Goal: Information Seeking & Learning: Learn about a topic

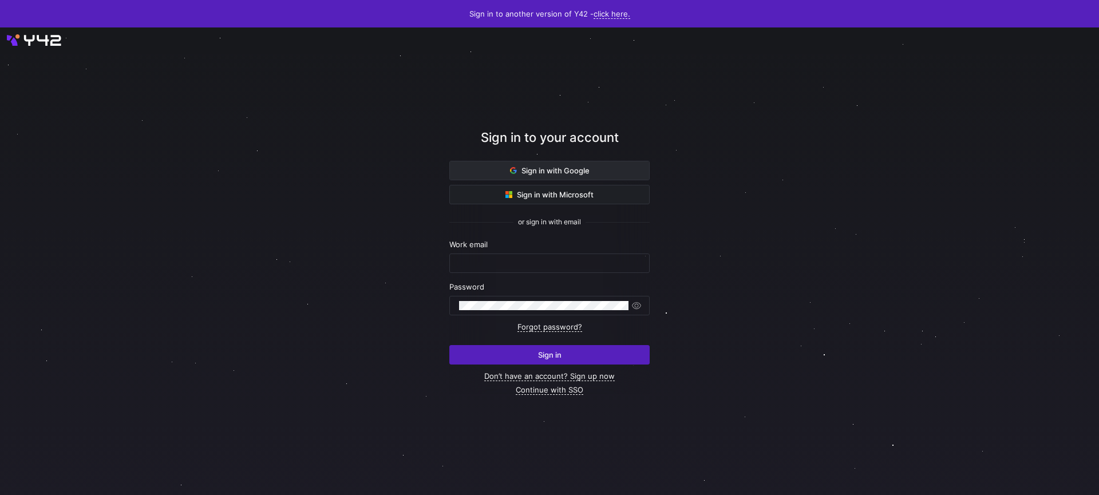
type input "[EMAIL_ADDRESS][DOMAIN_NAME]"
click at [558, 174] on span "Sign in with Google" at bounding box center [550, 170] width 80 height 9
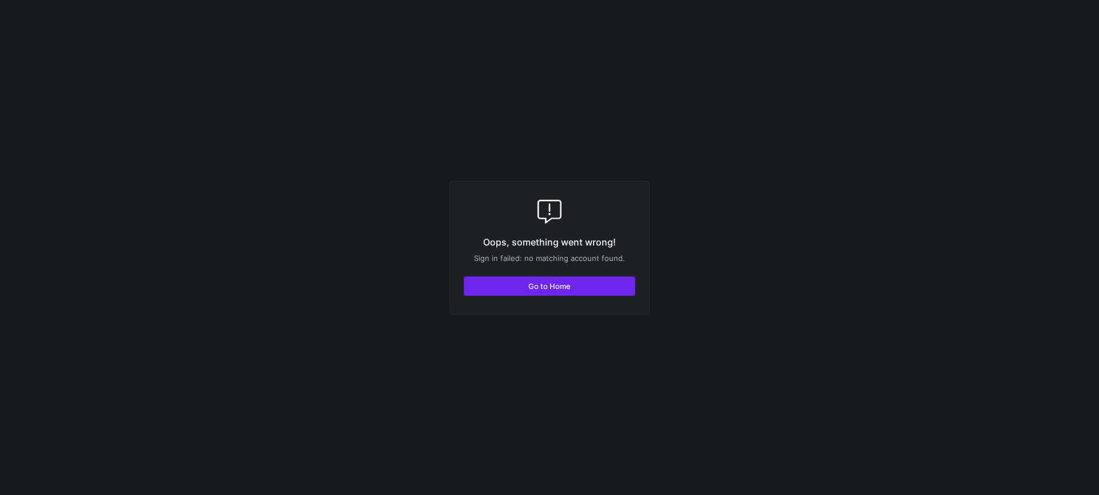
click at [556, 293] on span "button" at bounding box center [549, 286] width 171 height 18
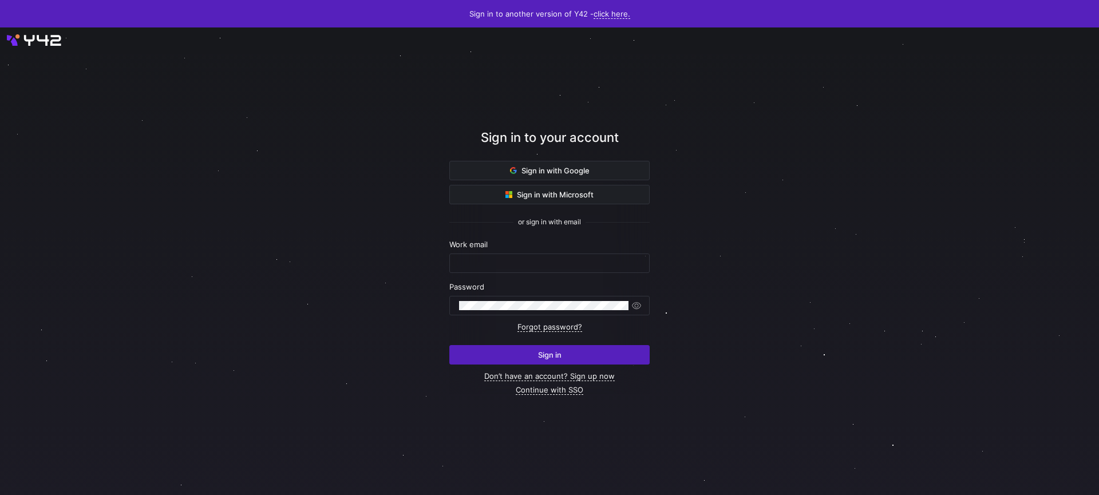
click at [377, 231] on div at bounding box center [549, 261] width 989 height 421
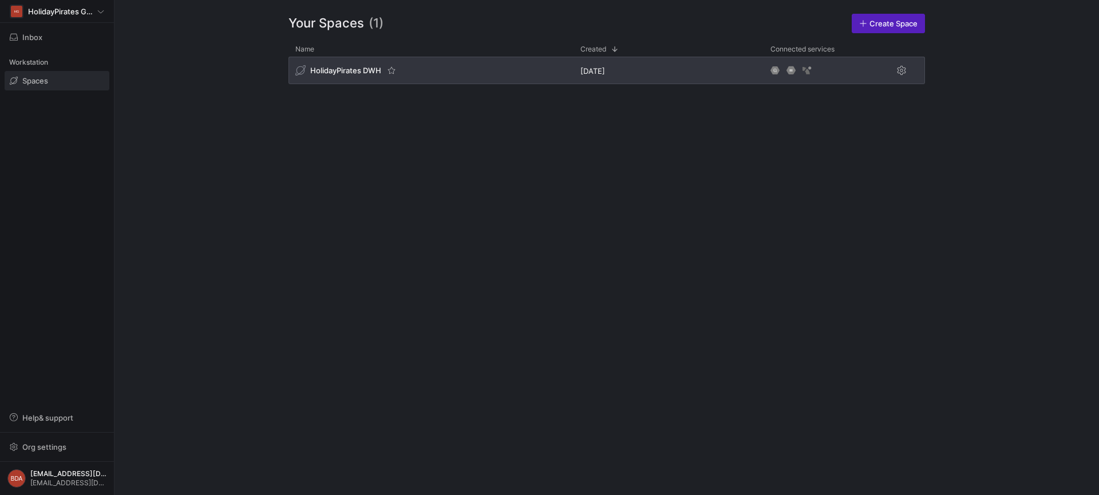
click at [338, 70] on span "HolidayPirates DWH" at bounding box center [345, 70] width 71 height 9
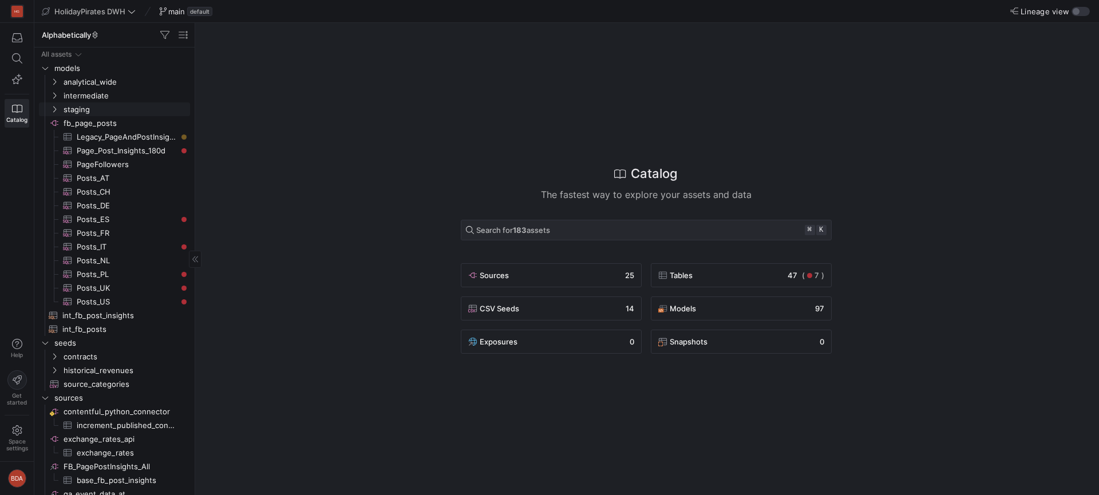
click at [56, 110] on icon "Press SPACE to select this row." at bounding box center [54, 109] width 8 height 7
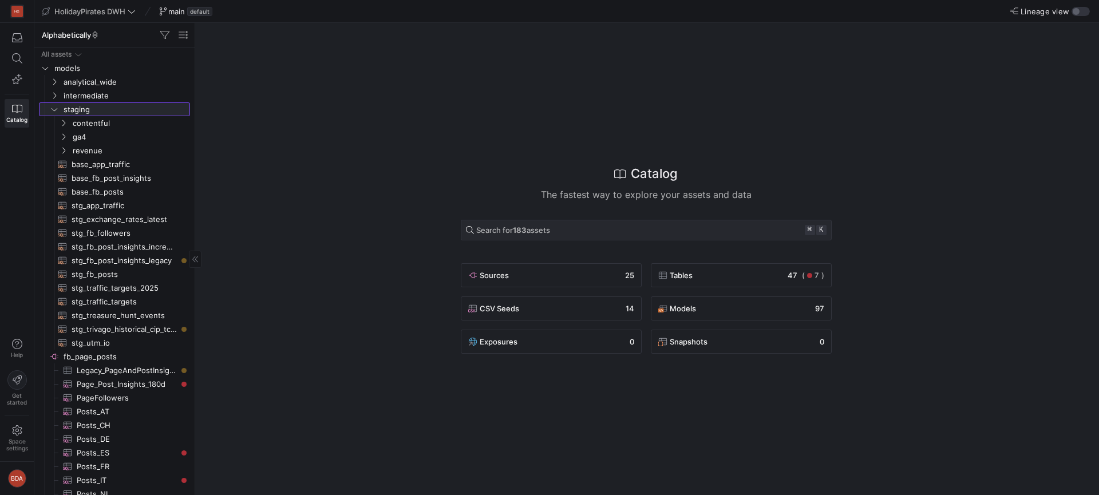
click at [56, 110] on icon at bounding box center [54, 109] width 8 height 7
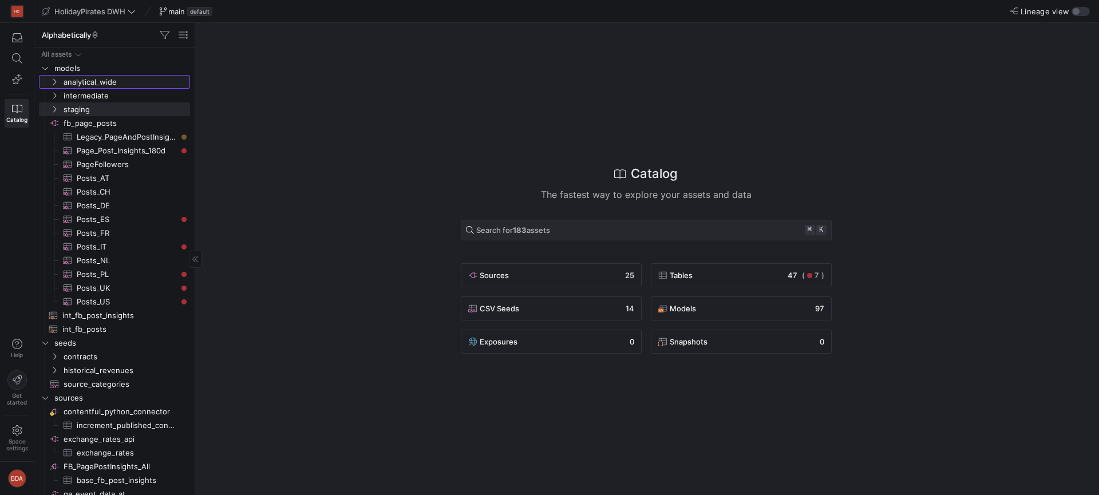
click at [56, 84] on icon "Press SPACE to select this row." at bounding box center [54, 81] width 8 height 7
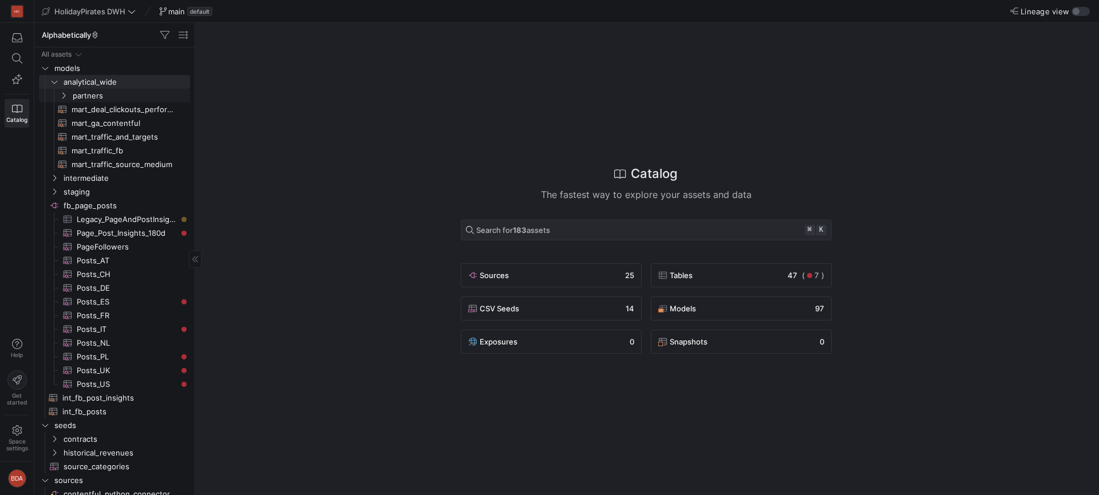
click at [61, 94] on icon "Press SPACE to select this row." at bounding box center [64, 95] width 8 height 7
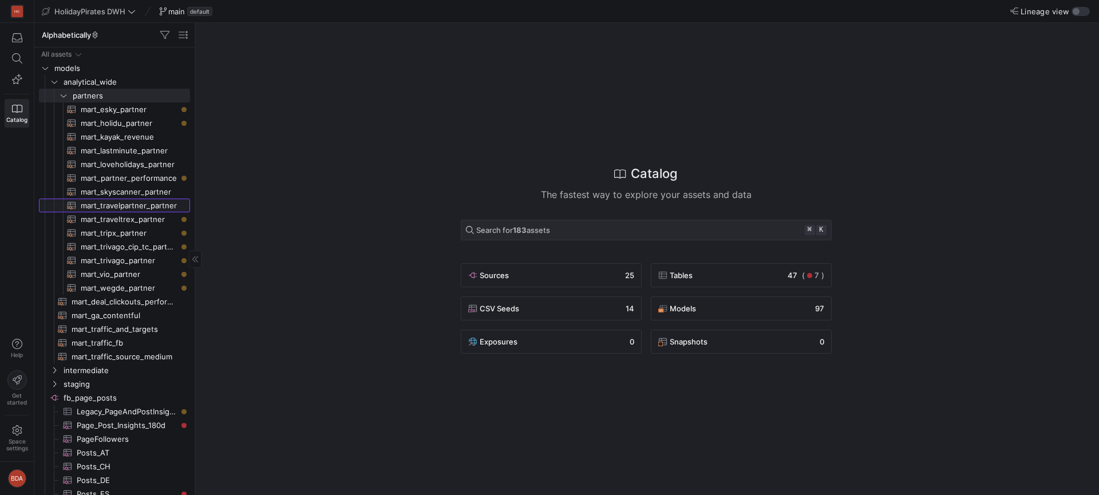
click at [124, 210] on span "mart_travelpartner_partner​​​​​​​​​​" at bounding box center [129, 205] width 96 height 13
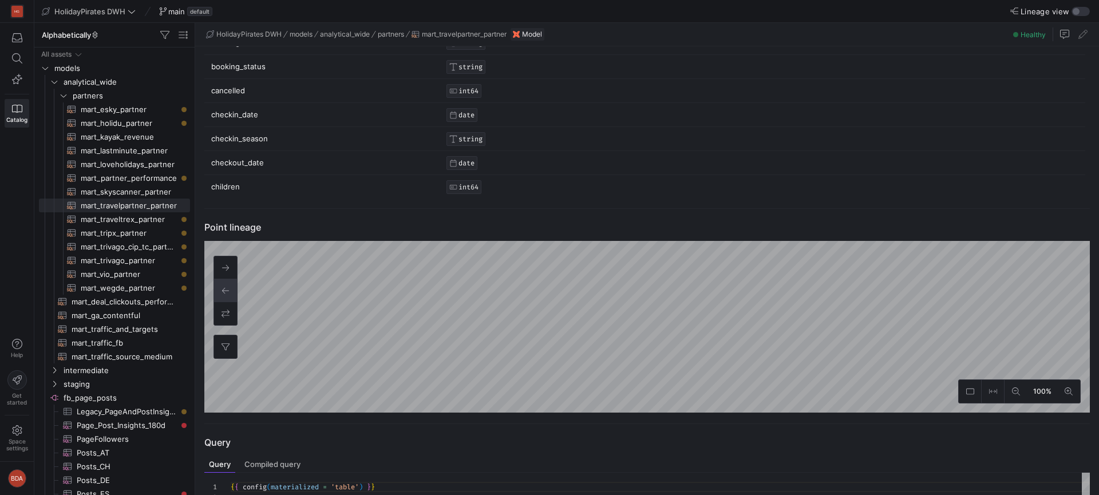
scroll to position [420, 0]
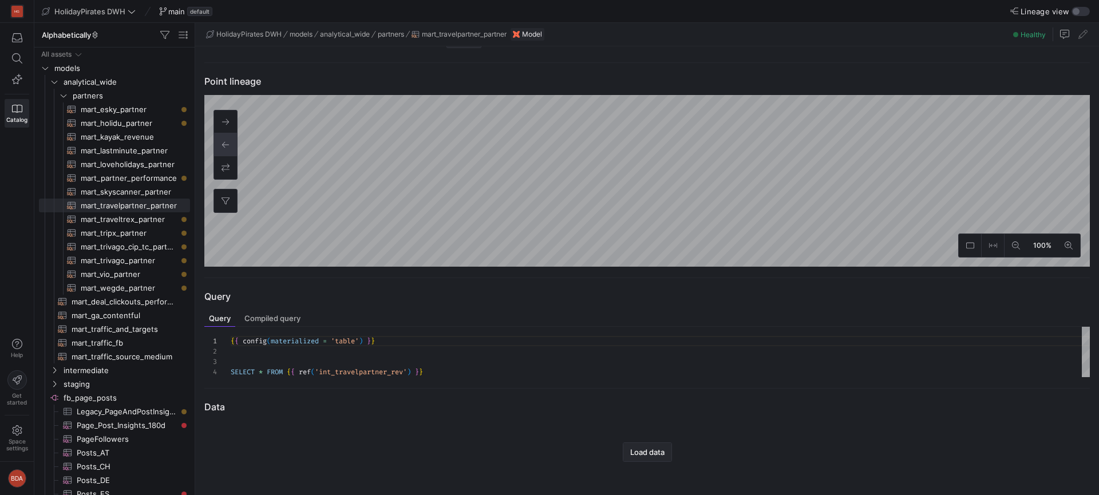
click at [649, 450] on span "Load data" at bounding box center [647, 452] width 34 height 9
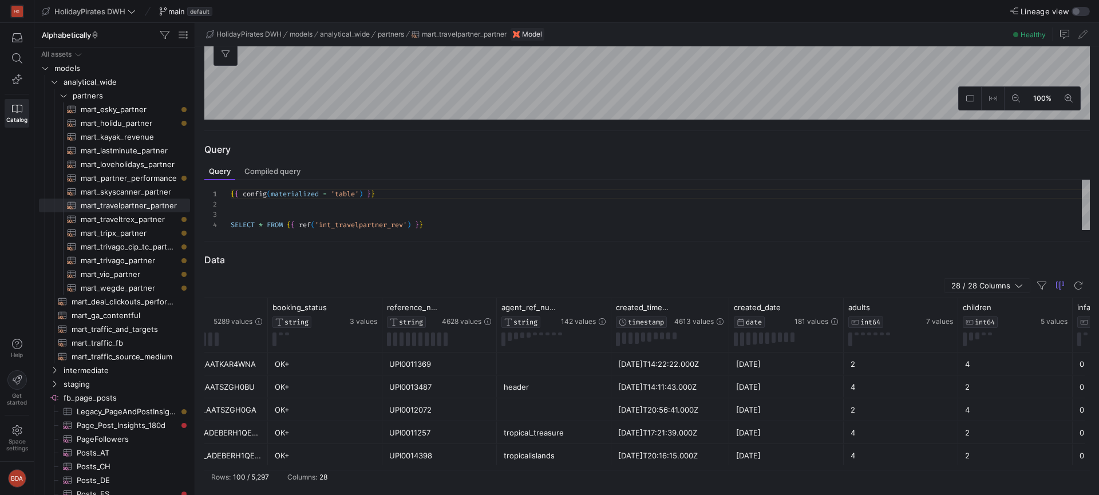
scroll to position [0, 0]
